Goal: Information Seeking & Learning: Learn about a topic

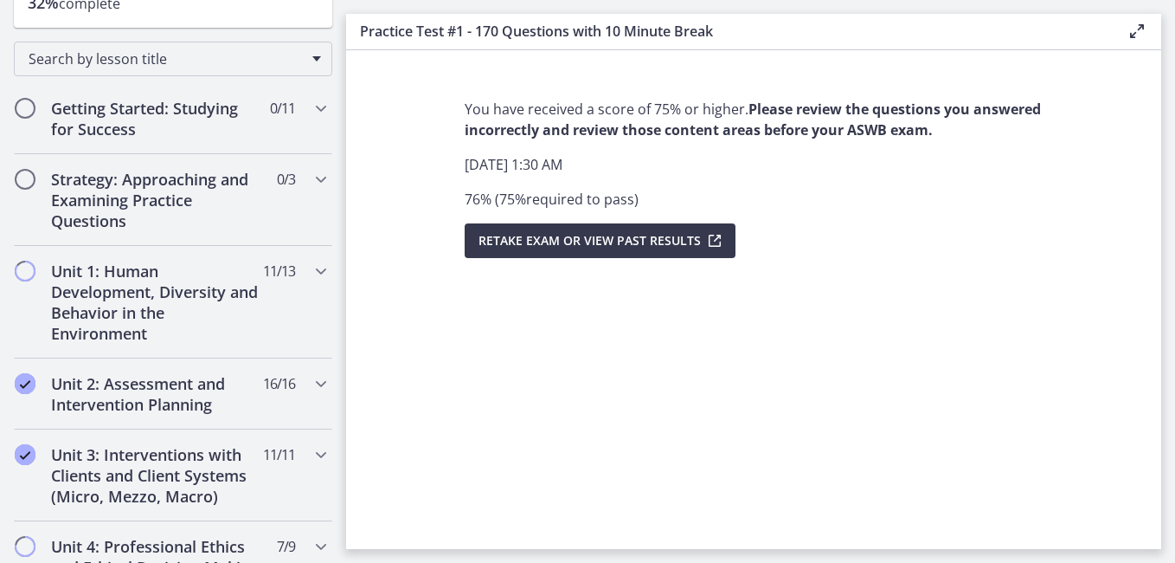
scroll to position [254, 0]
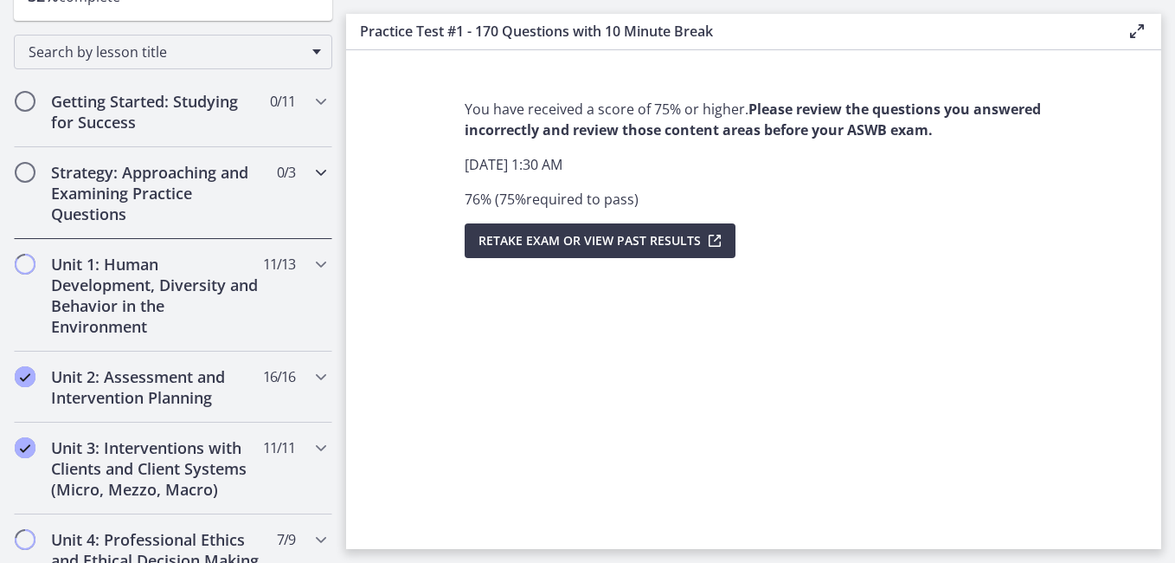
click at [282, 207] on div "Strategy: Approaching and Examining Practice Questions 0 / 3 Completed" at bounding box center [173, 193] width 318 height 92
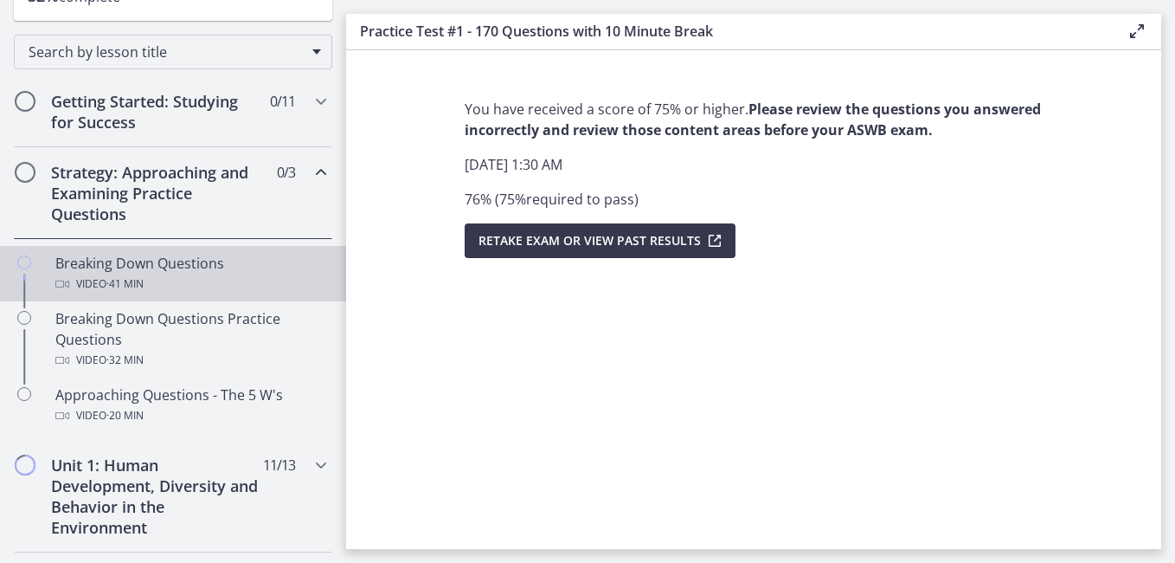
click at [211, 282] on div "Video · 41 min" at bounding box center [190, 283] width 270 height 21
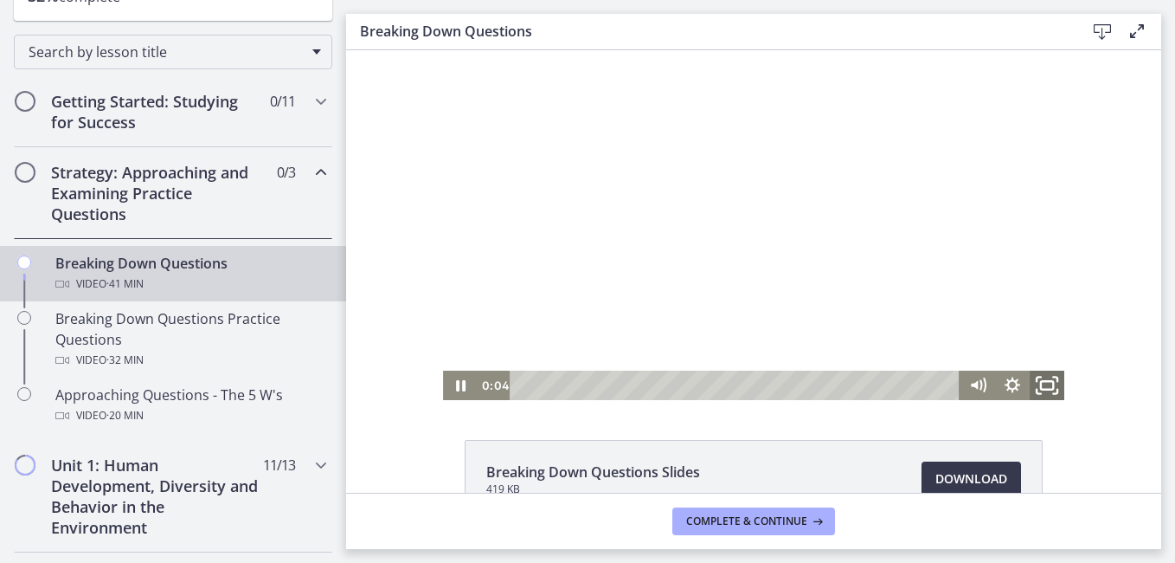
click at [1044, 380] on icon "Fullscreen" at bounding box center [1047, 385] width 42 height 35
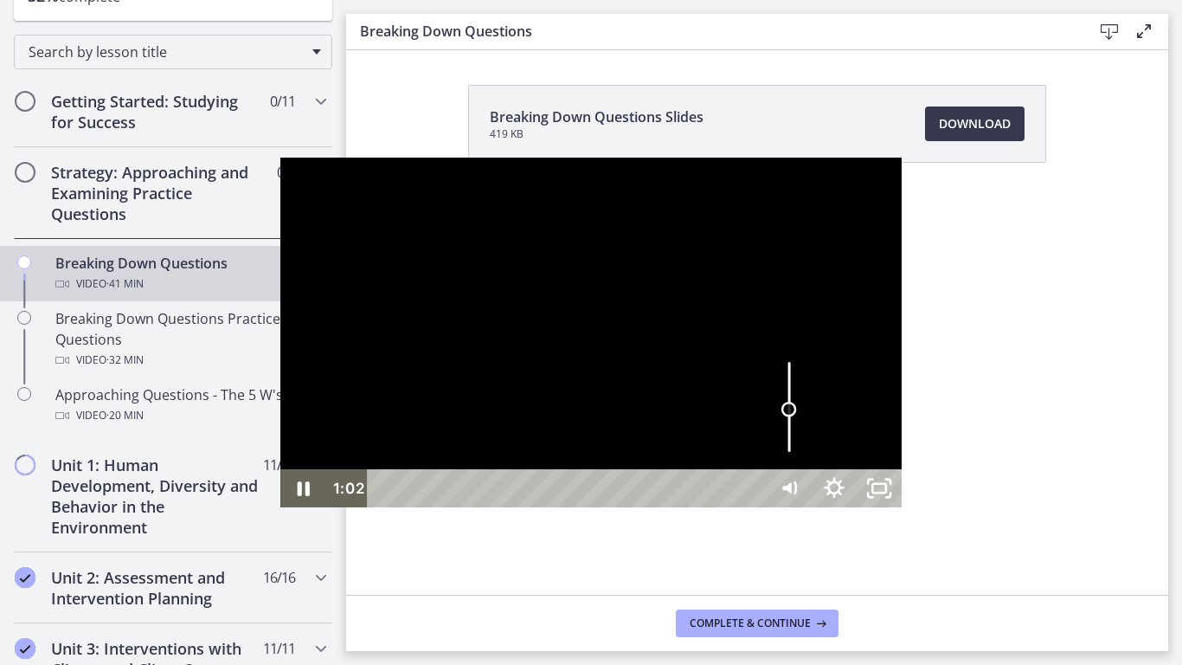
click at [812, 469] on div "Volume" at bounding box center [789, 407] width 45 height 124
click at [902, 507] on div at bounding box center [590, 333] width 621 height 350
click at [902, 489] on div at bounding box center [590, 333] width 621 height 350
click at [902, 280] on div at bounding box center [590, 333] width 621 height 350
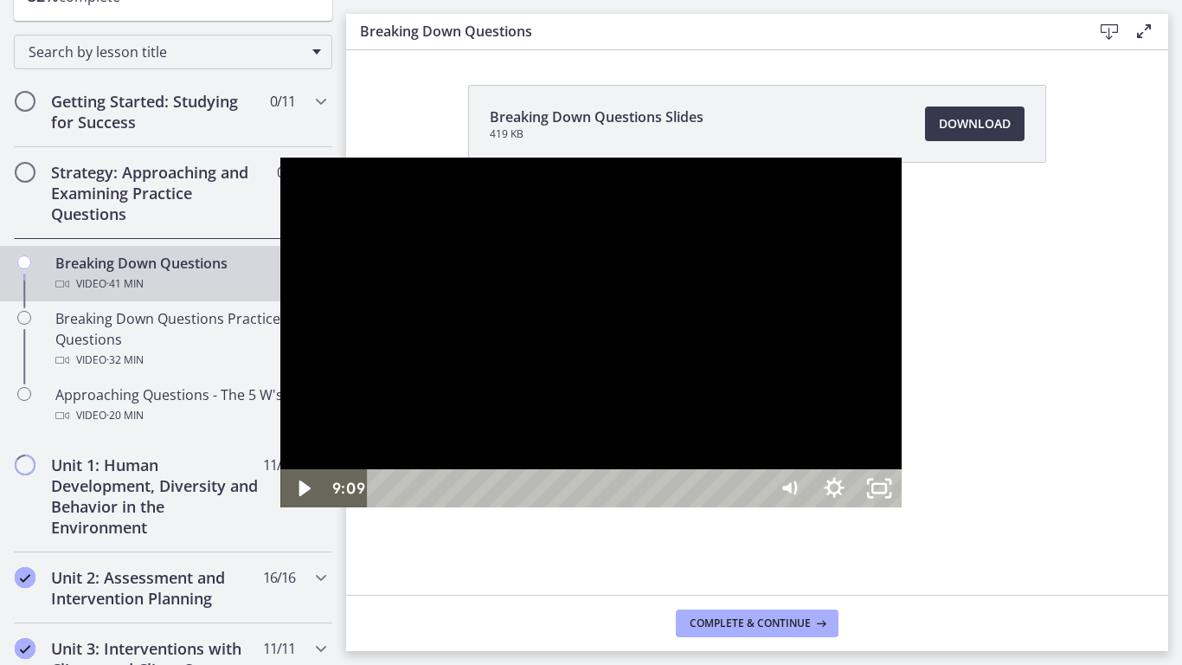
click at [902, 158] on div at bounding box center [590, 333] width 621 height 350
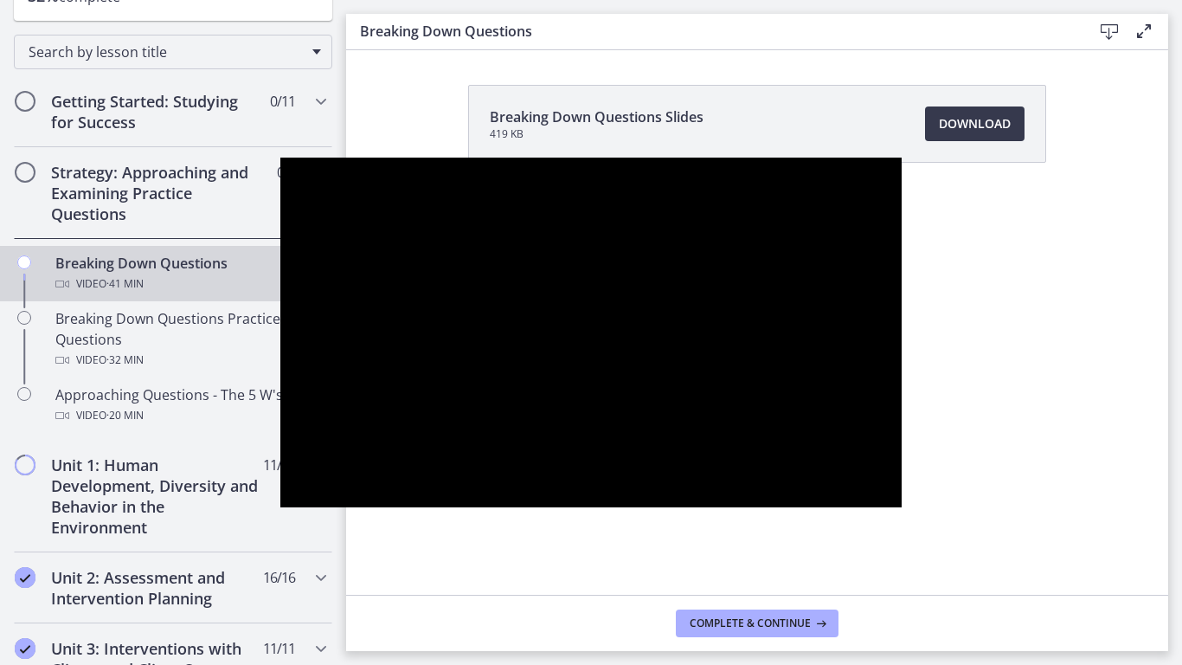
click at [280, 158] on button "Play Video: cbe18pht4o1cl02sia30.mp4" at bounding box center [280, 158] width 1 height 1
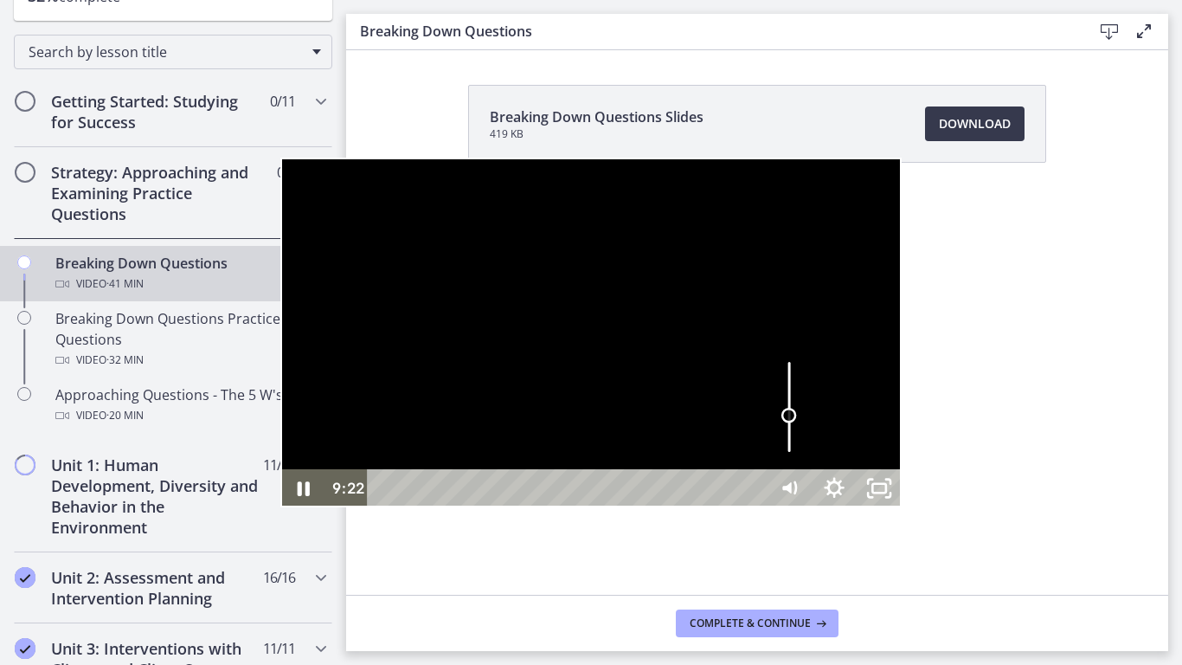
drag, startPoint x: 1066, startPoint y: 556, endPoint x: 1070, endPoint y: 573, distance: 17.7
click at [797, 423] on div "Volume" at bounding box center [789, 416] width 16 height 16
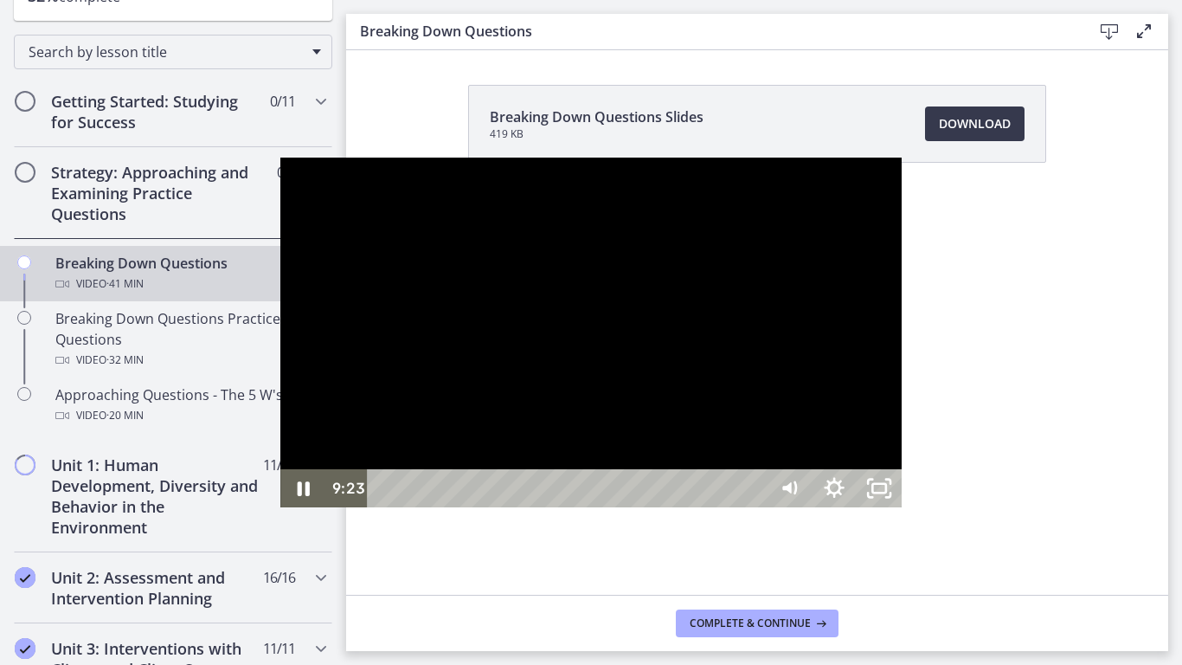
click at [902, 507] on div at bounding box center [590, 333] width 621 height 350
click at [894, 497] on div at bounding box center [590, 333] width 621 height 350
click at [280, 236] on div at bounding box center [590, 333] width 621 height 350
drag, startPoint x: 1071, startPoint y: 578, endPoint x: 1075, endPoint y: 592, distance: 14.3
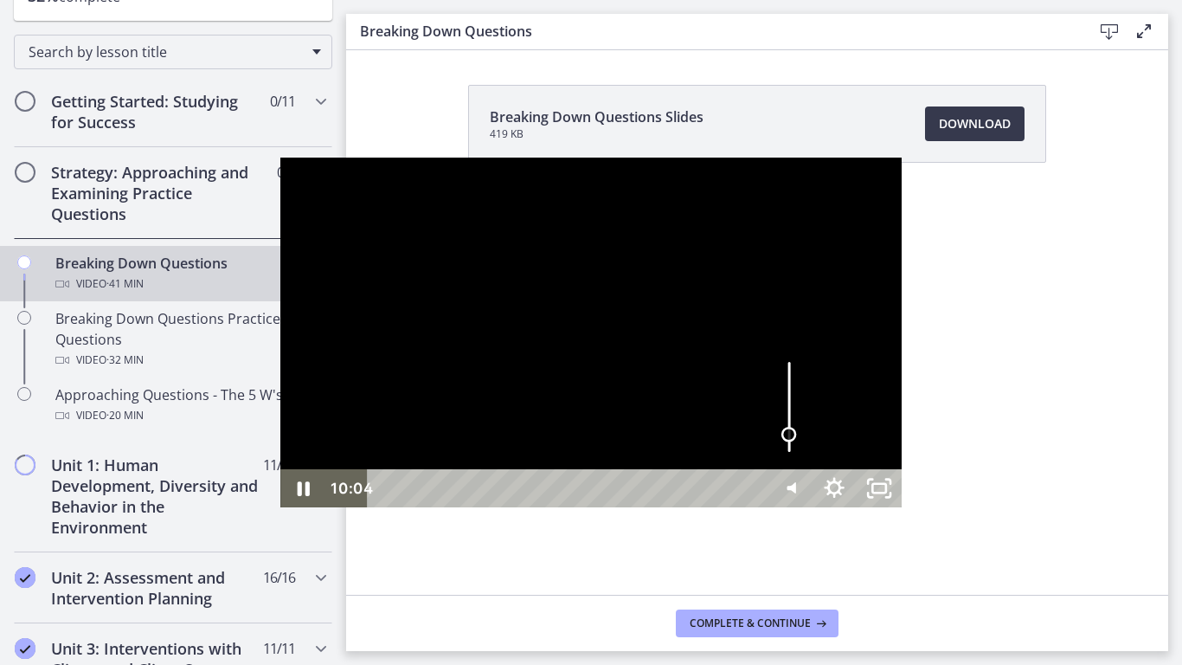
click at [797, 442] on div "Volume" at bounding box center [789, 435] width 16 height 16
click at [902, 402] on div at bounding box center [590, 333] width 621 height 350
click at [756, 507] on div "29:05" at bounding box center [569, 488] width 372 height 38
click at [747, 507] on div "28:17" at bounding box center [569, 488] width 372 height 38
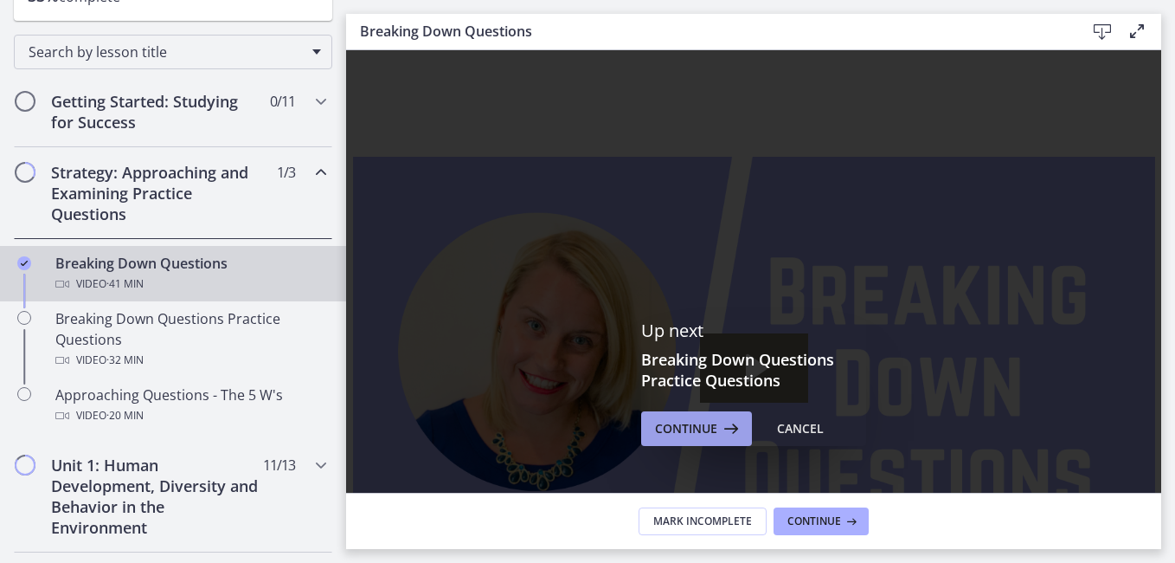
click at [675, 430] on span "Continue" at bounding box center [686, 428] width 62 height 21
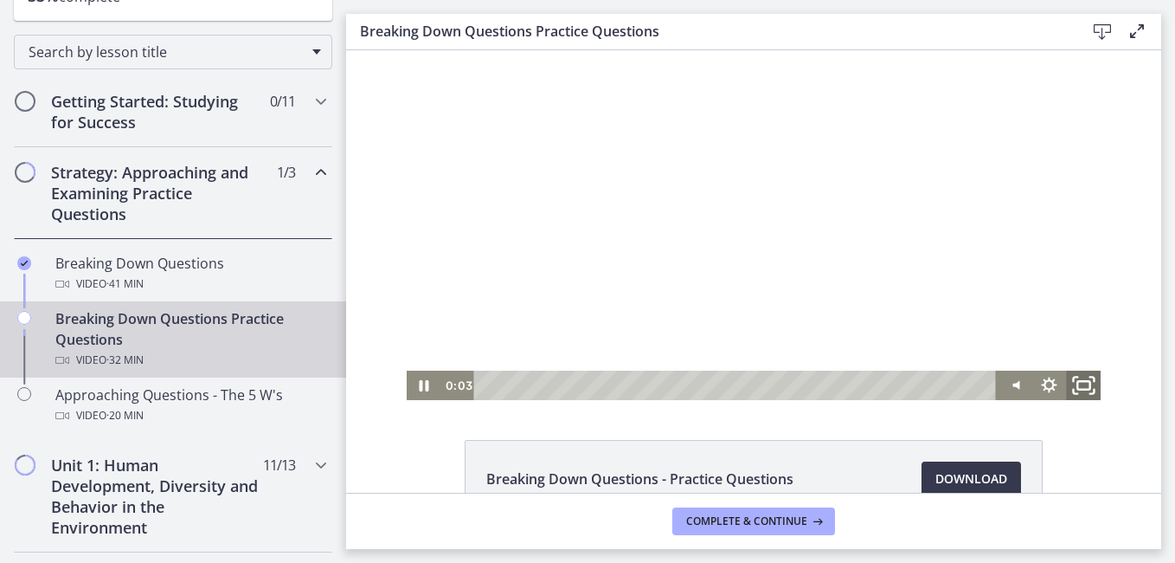
click at [1071, 384] on icon "Fullscreen" at bounding box center [1084, 385] width 42 height 35
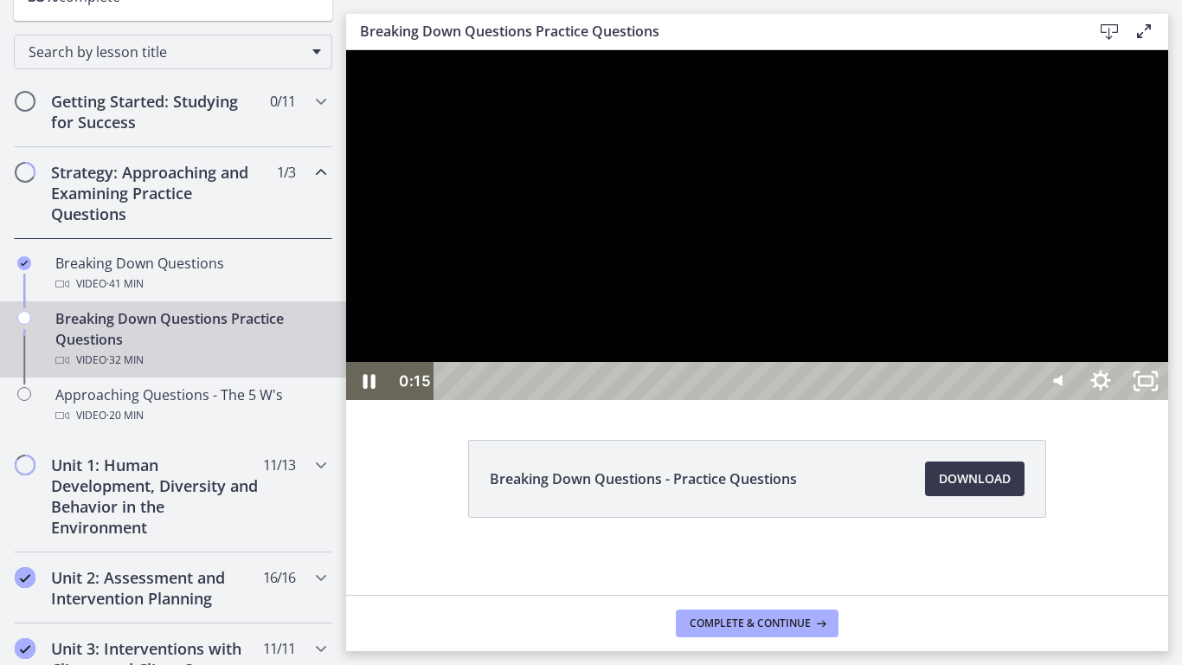
click at [1168, 400] on div at bounding box center [757, 225] width 822 height 350
click at [873, 295] on div at bounding box center [757, 225] width 822 height 350
click at [679, 339] on div at bounding box center [757, 225] width 822 height 350
click at [709, 372] on div at bounding box center [757, 225] width 822 height 350
click at [1168, 400] on div at bounding box center [757, 225] width 822 height 350
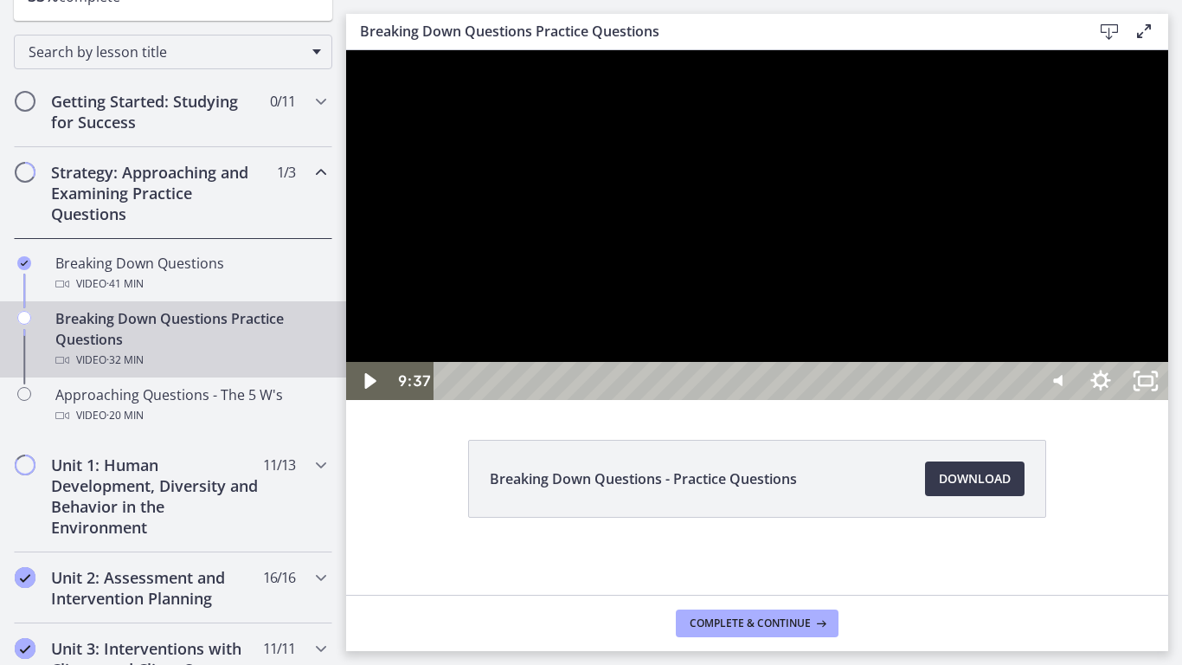
click at [1152, 400] on div at bounding box center [757, 225] width 822 height 350
click at [1168, 333] on div at bounding box center [757, 225] width 822 height 350
click at [604, 400] on div at bounding box center [757, 225] width 822 height 350
click at [1122, 383] on div at bounding box center [757, 225] width 822 height 350
click at [731, 400] on div at bounding box center [757, 225] width 822 height 350
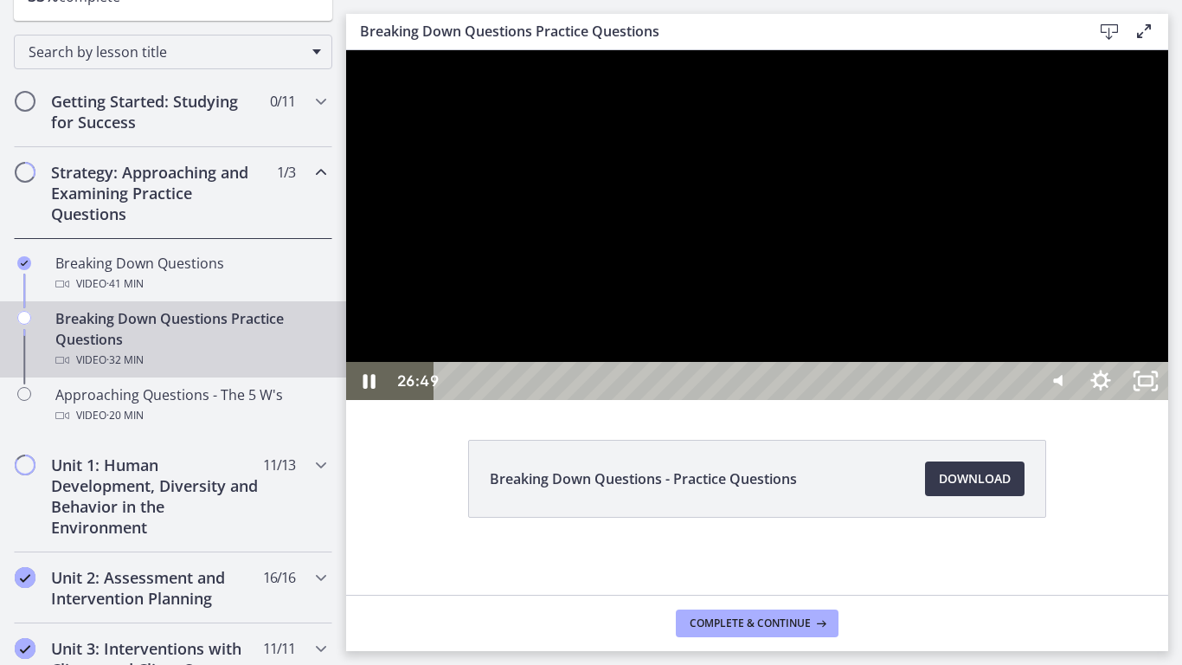
click at [1022, 347] on div at bounding box center [757, 225] width 822 height 350
click at [961, 400] on div at bounding box center [757, 225] width 822 height 350
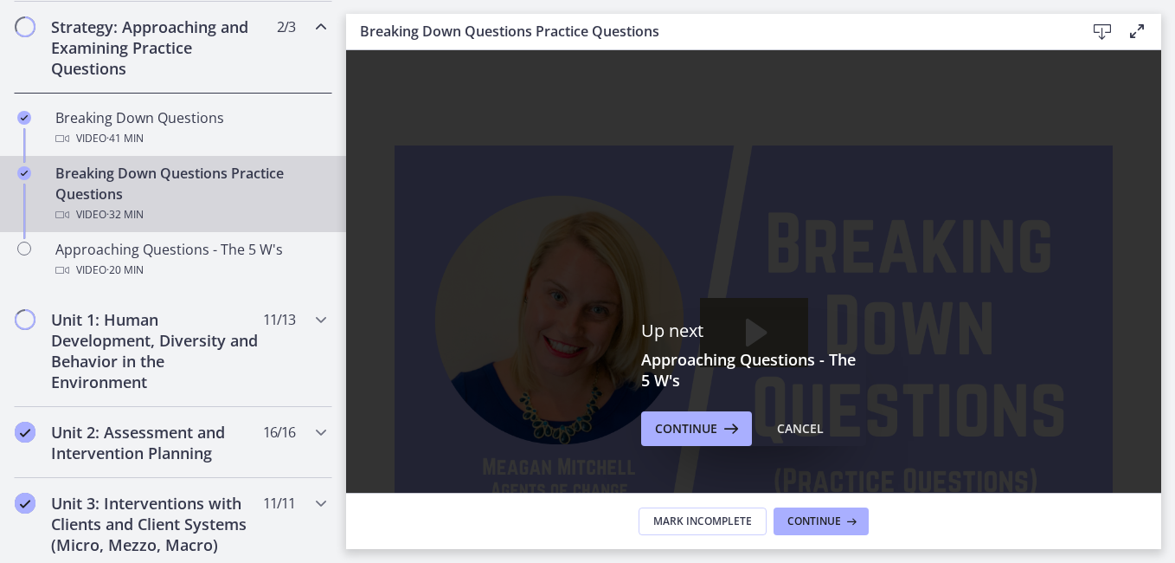
scroll to position [394, 0]
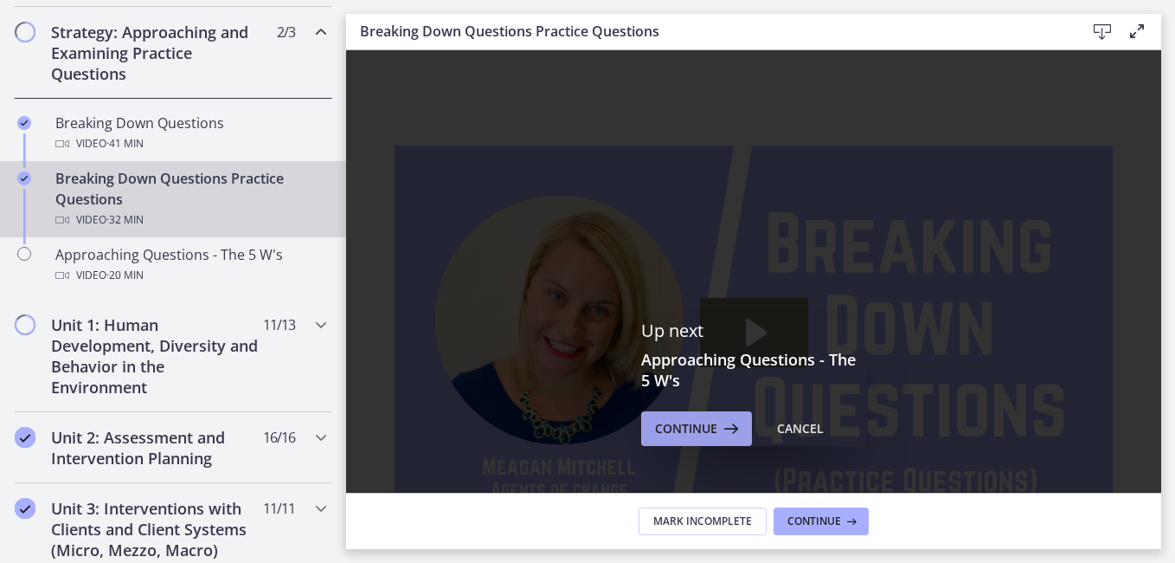
click at [667, 426] on span "Continue" at bounding box center [686, 428] width 62 height 21
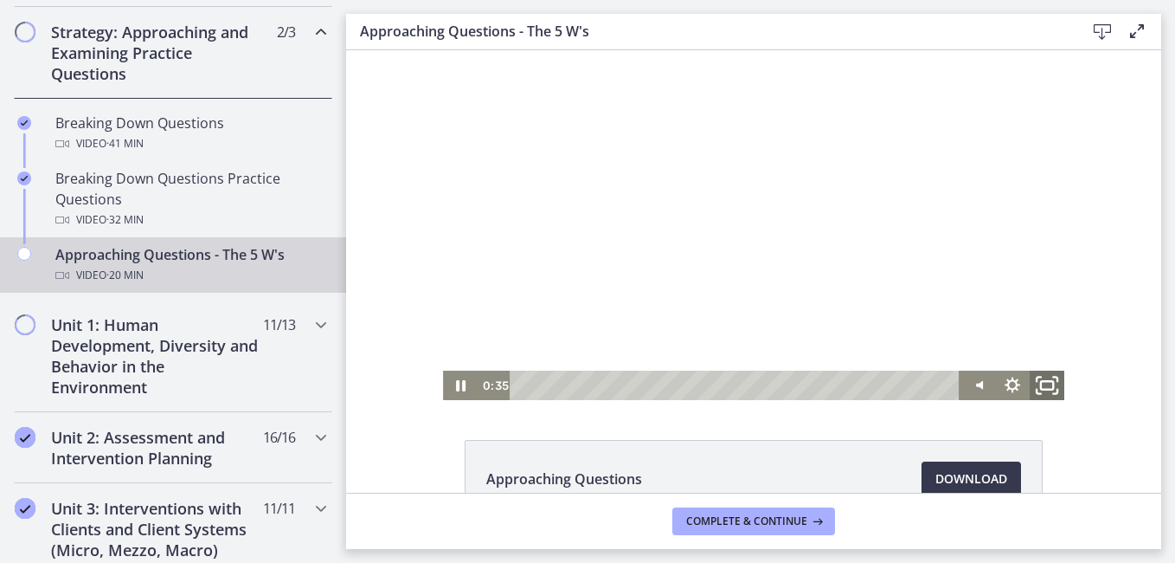
click at [1035, 386] on icon "Fullscreen" at bounding box center [1047, 385] width 42 height 35
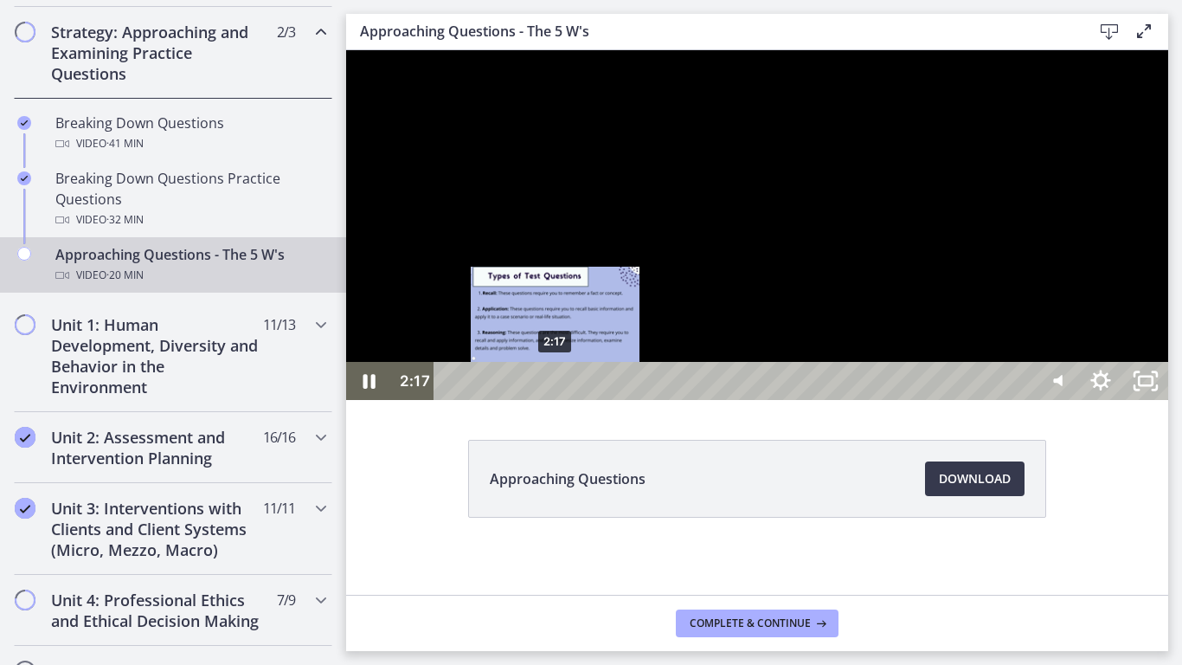
click at [556, 400] on div "2:17" at bounding box center [737, 381] width 572 height 38
click at [551, 400] on div "2:10" at bounding box center [737, 381] width 572 height 38
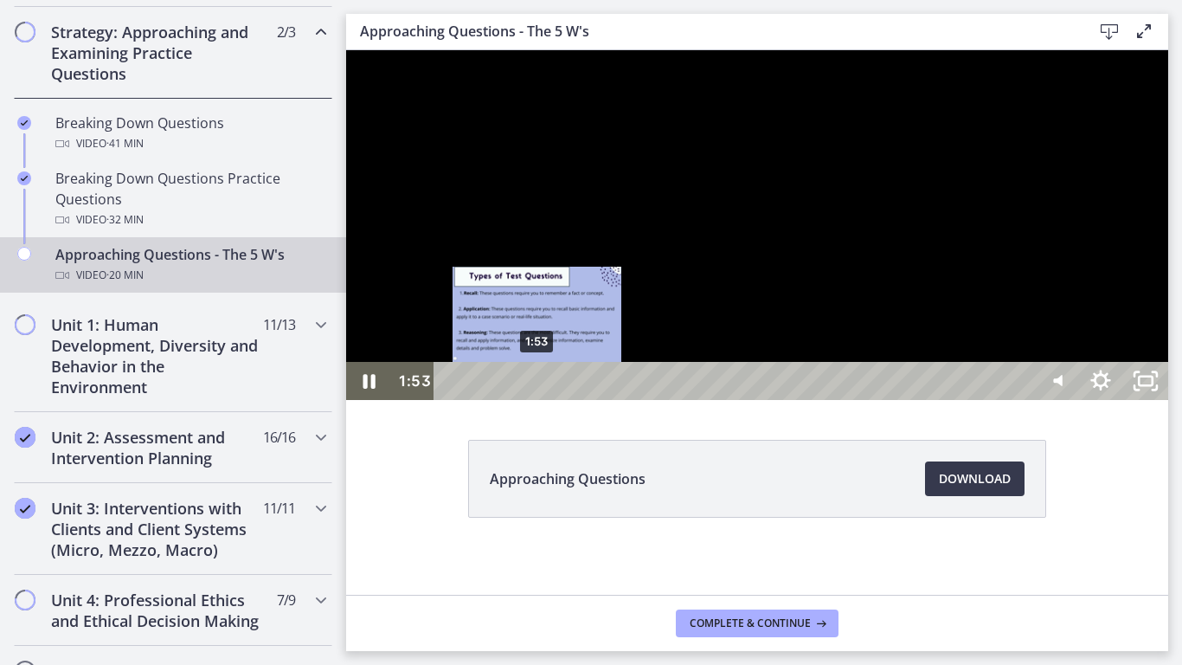
click at [538, 400] on div "1:53" at bounding box center [737, 381] width 572 height 38
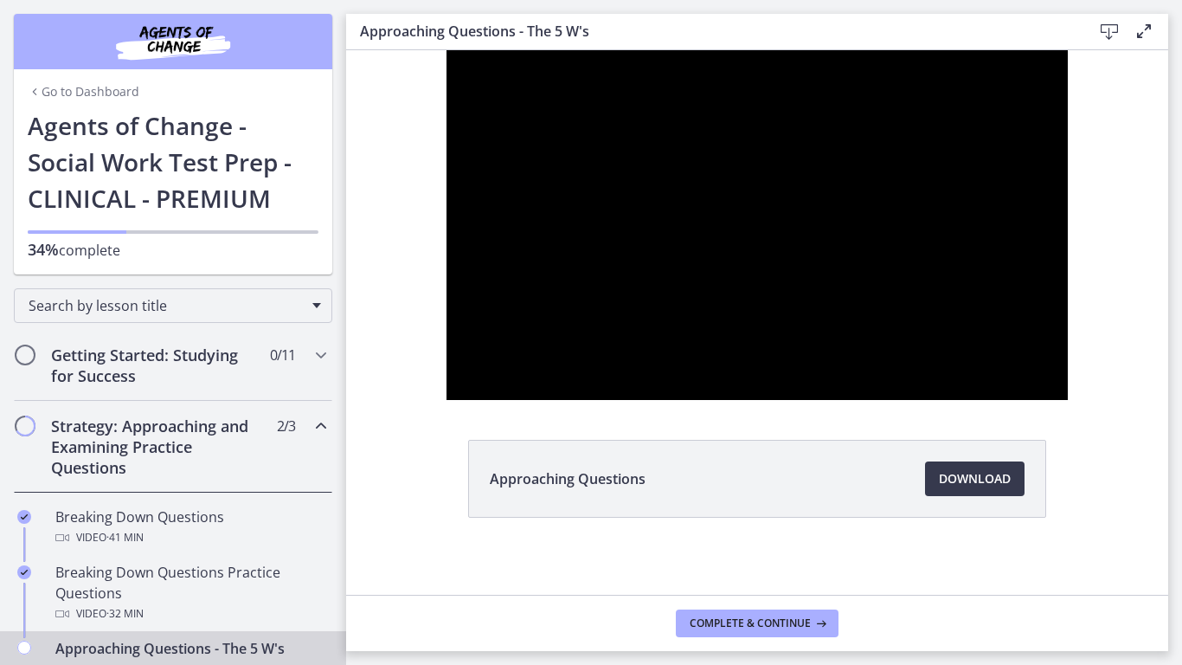
scroll to position [394, 0]
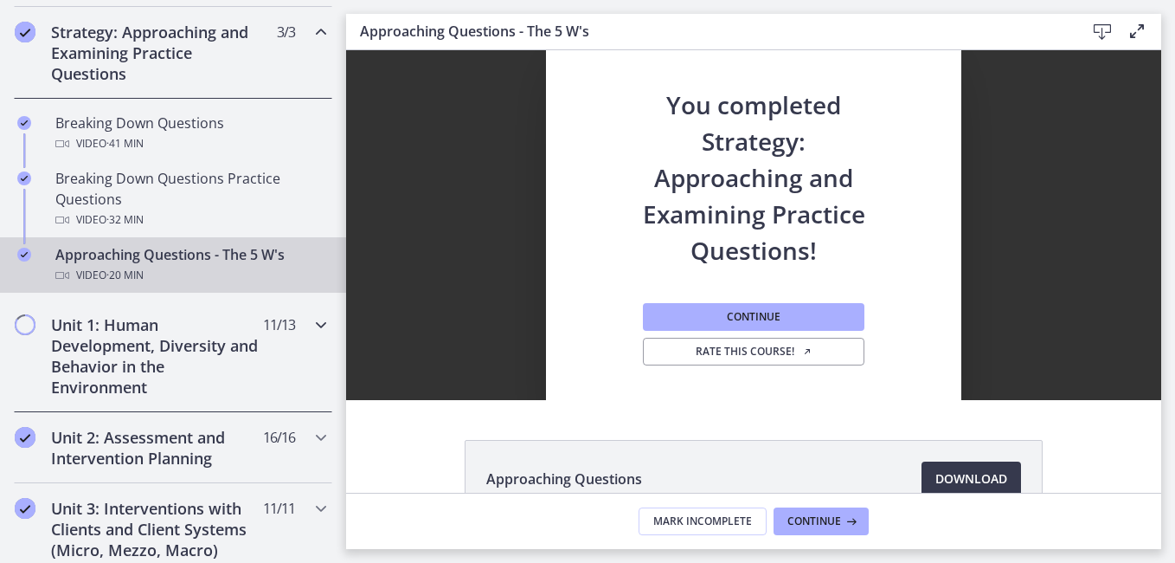
click at [225, 330] on h2 "Unit 1: Human Development, Diversity and Behavior in the Environment" at bounding box center [156, 355] width 211 height 83
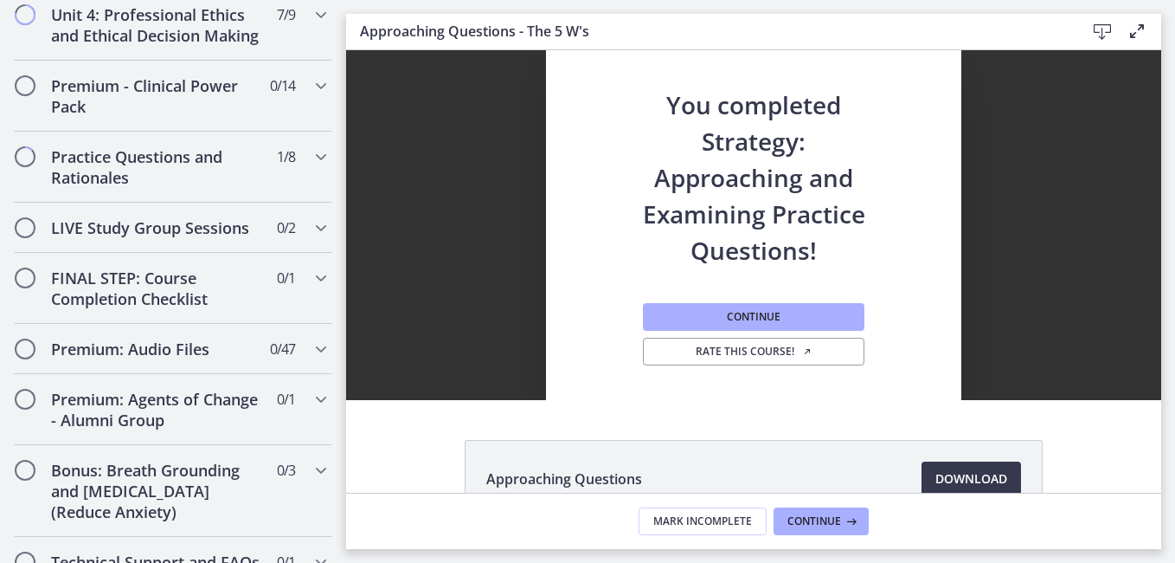
scroll to position [1642, 0]
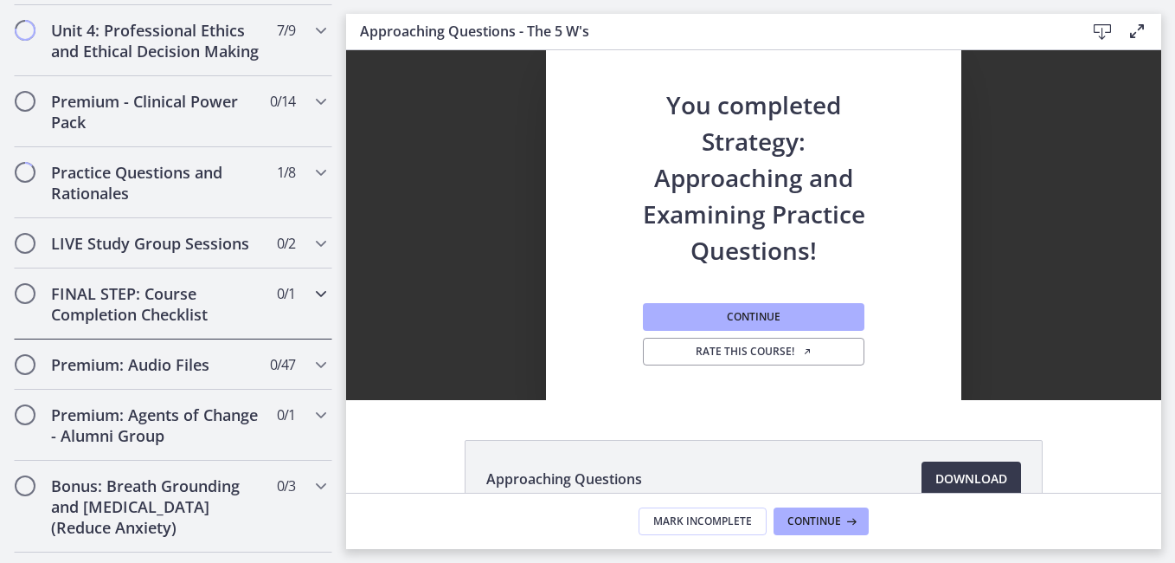
click at [293, 292] on div "FINAL STEP: Course Completion Checklist 0 / 1 Completed" at bounding box center [173, 303] width 318 height 71
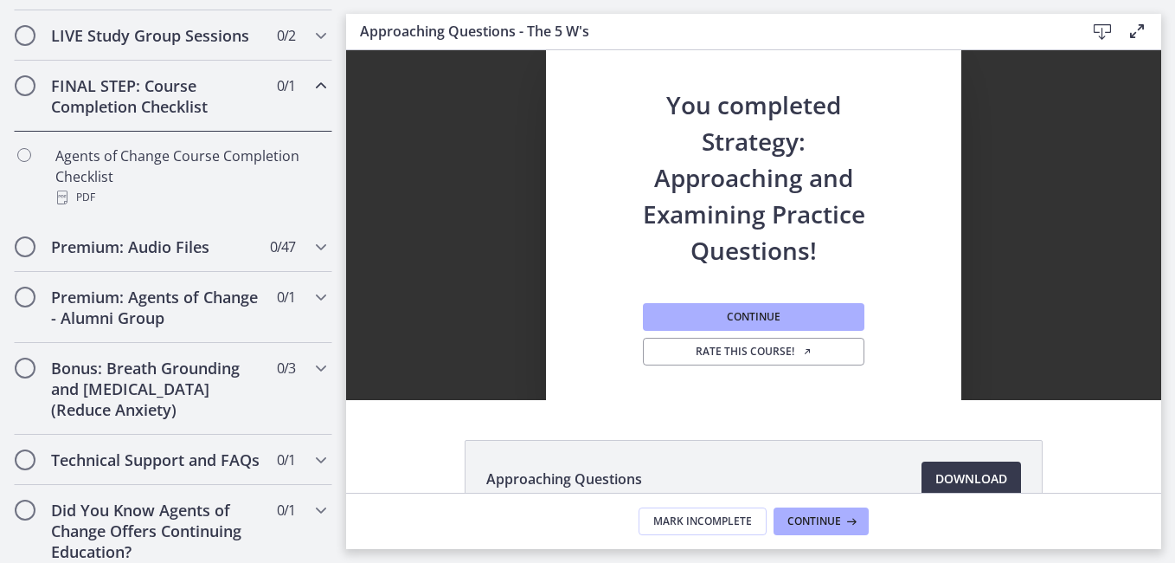
scroll to position [1026, 0]
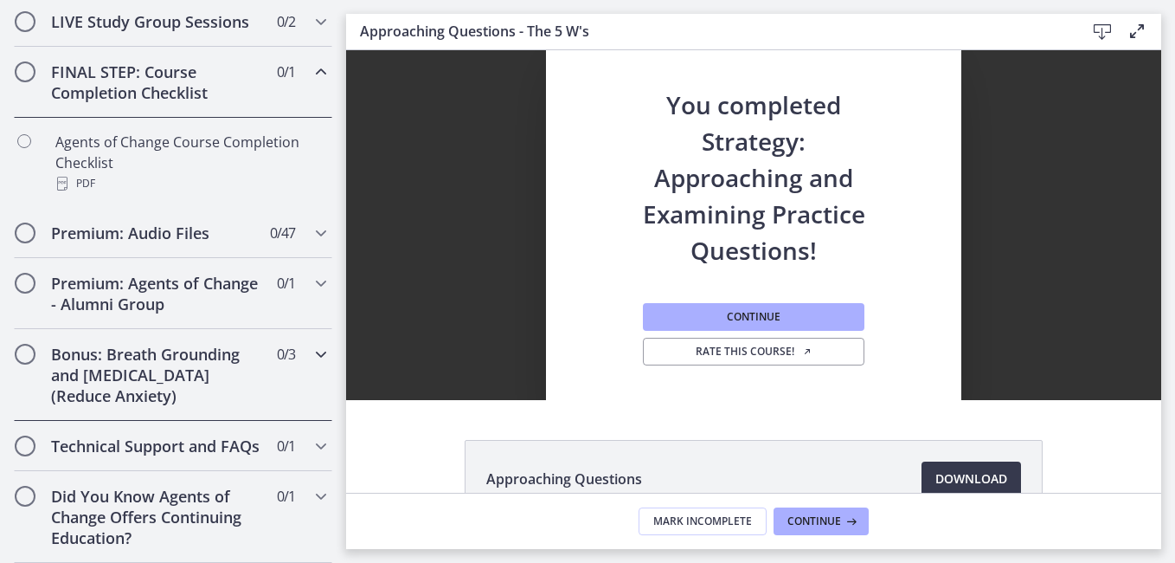
click at [295, 352] on div "Bonus: Breath Grounding and Guided Imagery (Reduce Anxiety) 0 / 3 Completed" at bounding box center [173, 375] width 318 height 92
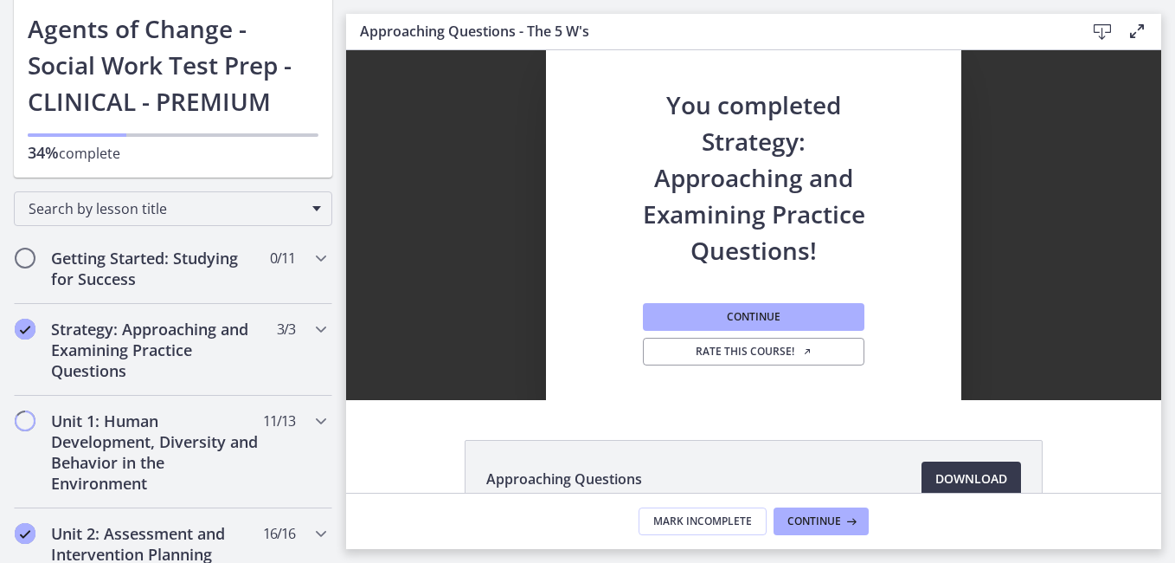
scroll to position [78, 0]
